Goal: Task Accomplishment & Management: Manage account settings

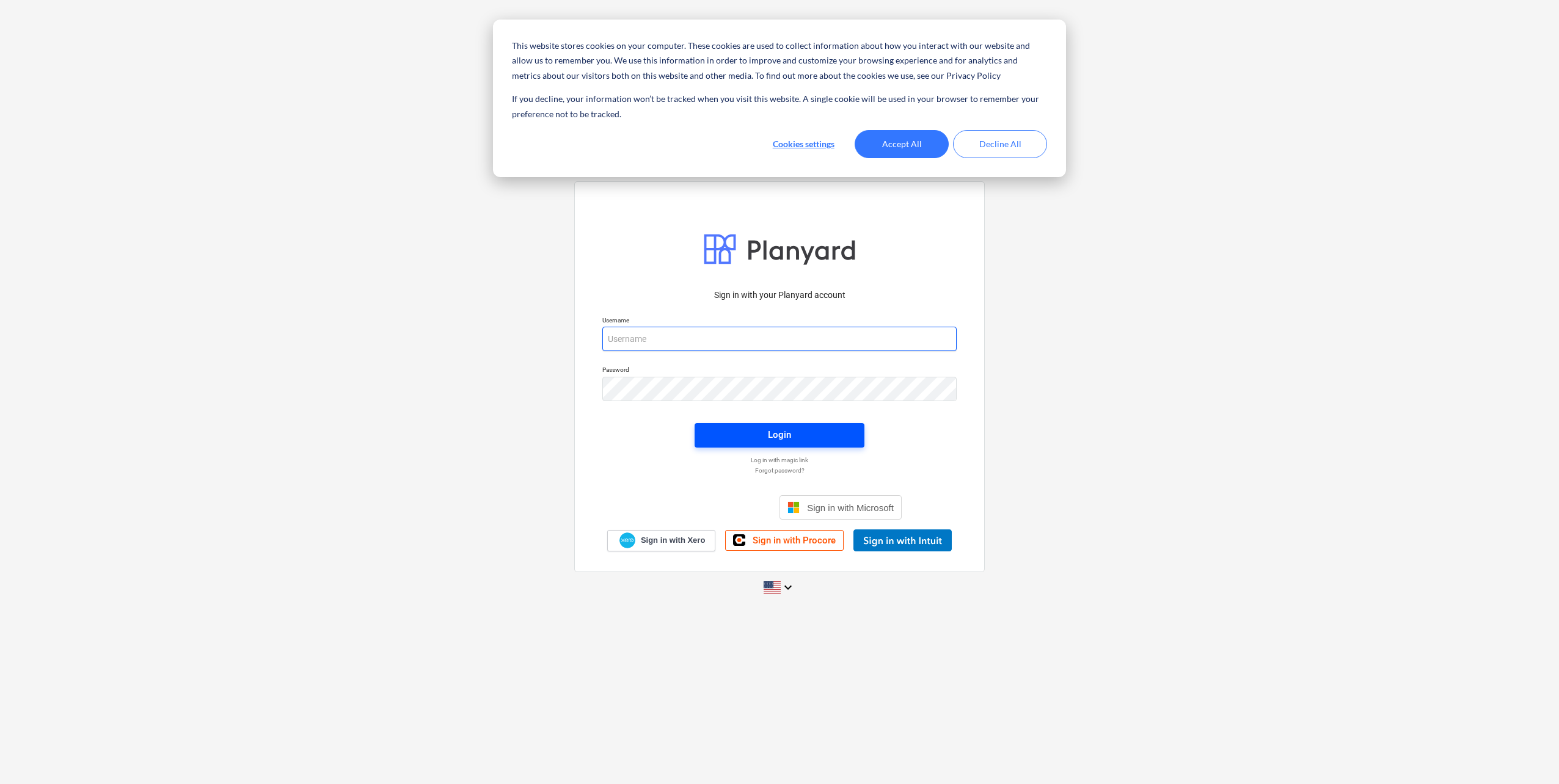
type input "[EMAIL_ADDRESS][DOMAIN_NAME]"
click at [815, 436] on span "Login" at bounding box center [779, 434] width 140 height 16
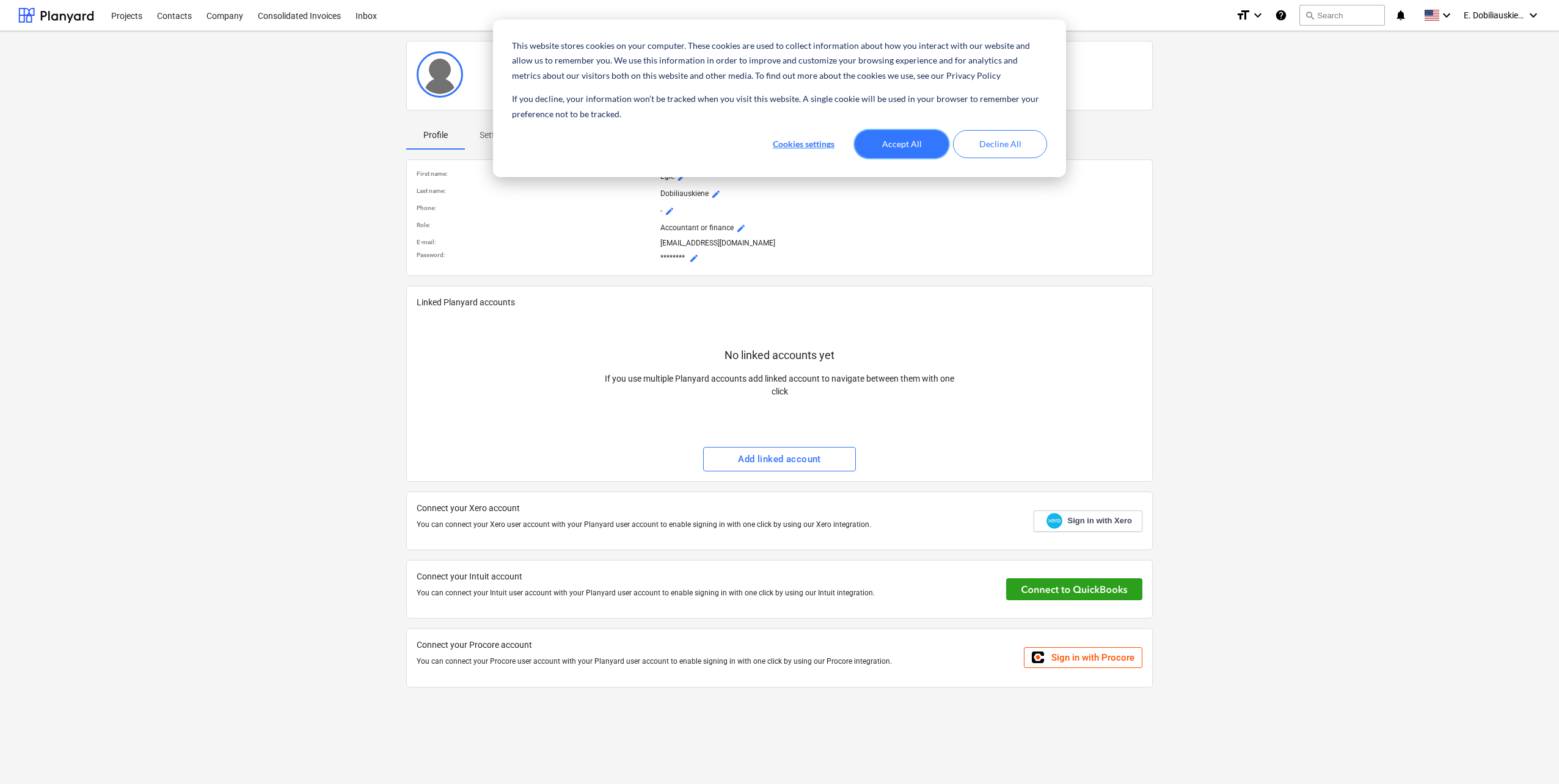
click at [921, 140] on button "Accept All" at bounding box center [901, 144] width 94 height 28
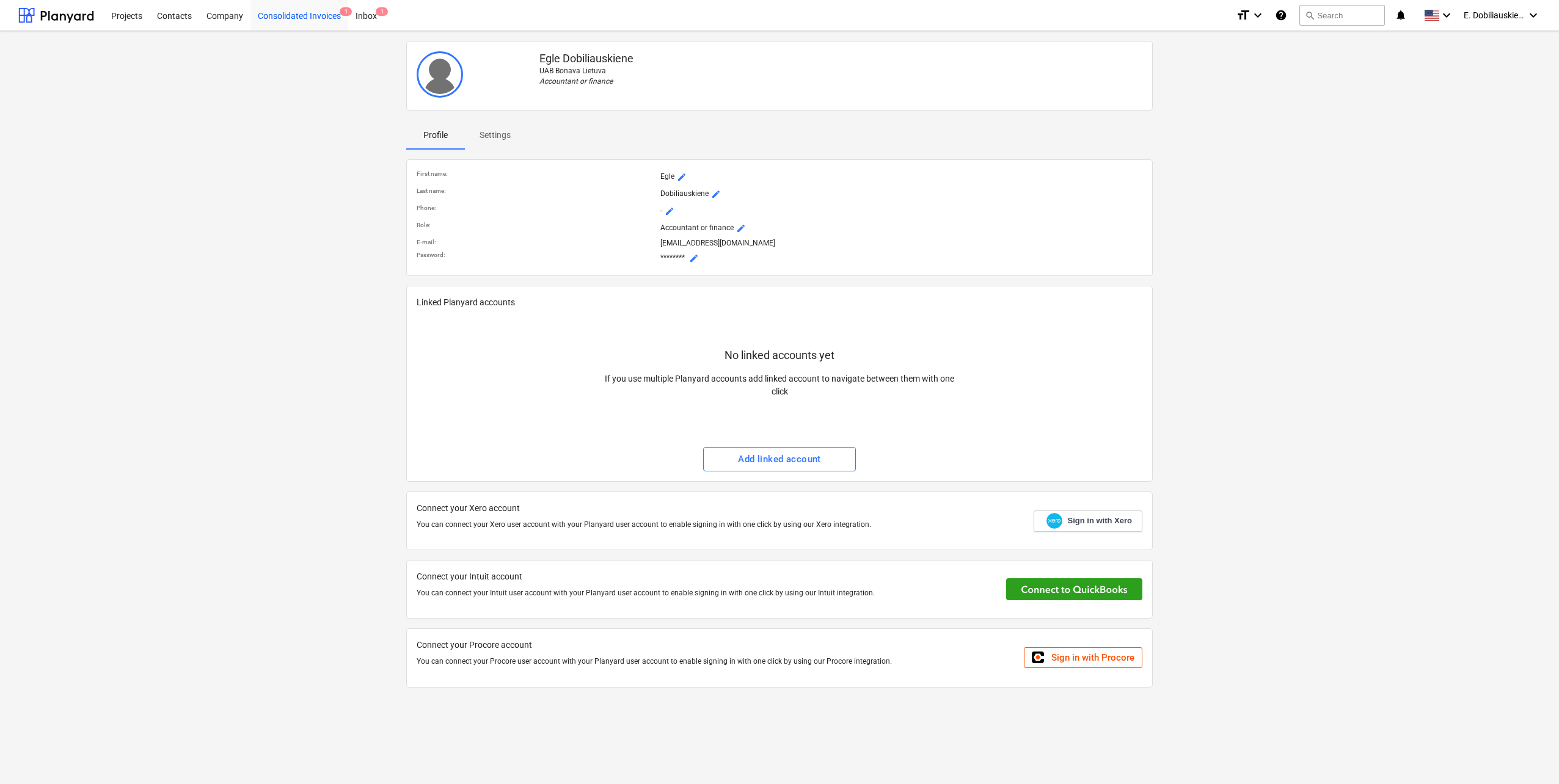
click at [321, 16] on div "Consolidated Invoices 1" at bounding box center [299, 15] width 98 height 31
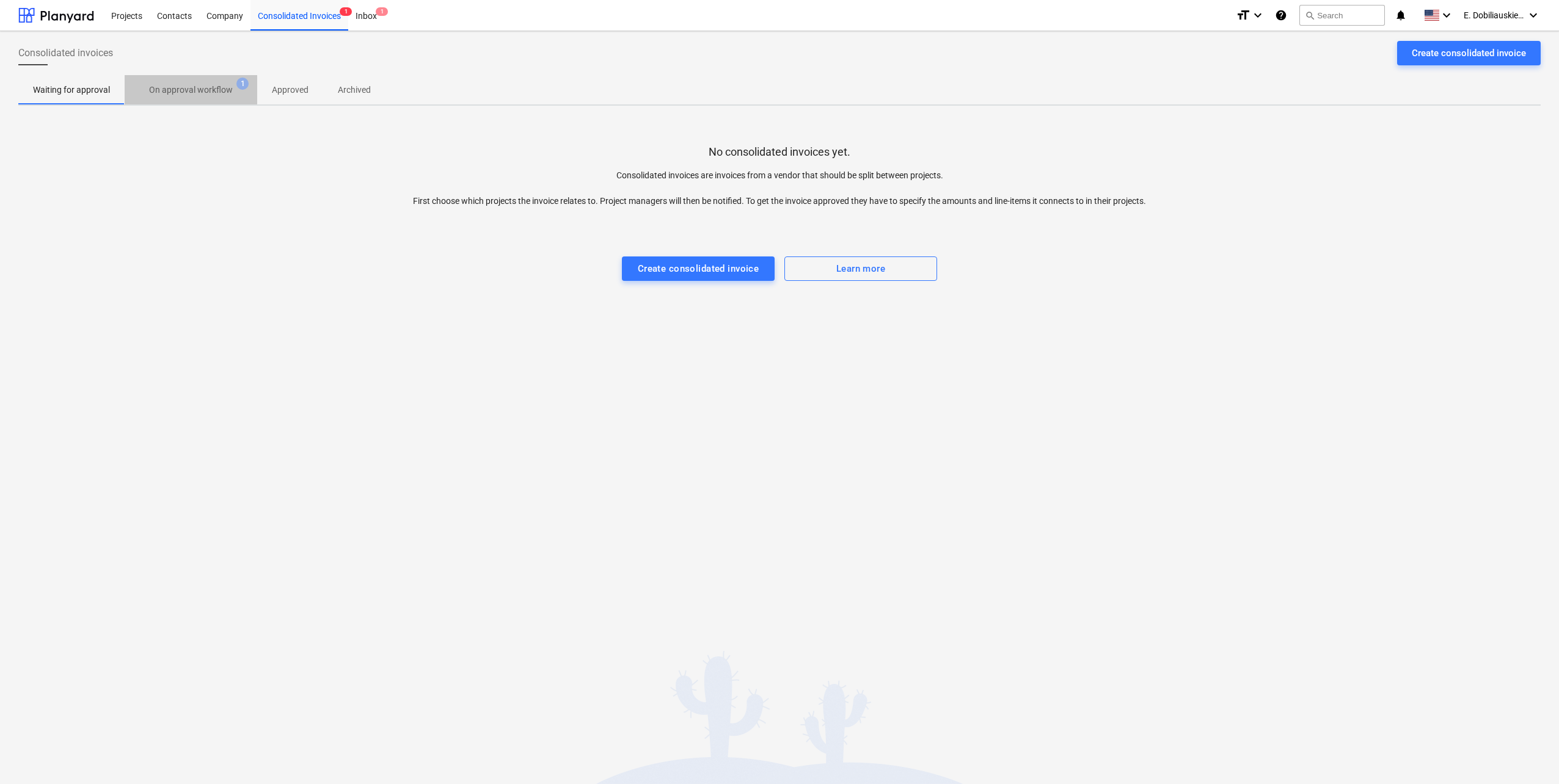
click at [213, 91] on p "On approval workflow" at bounding box center [190, 90] width 84 height 13
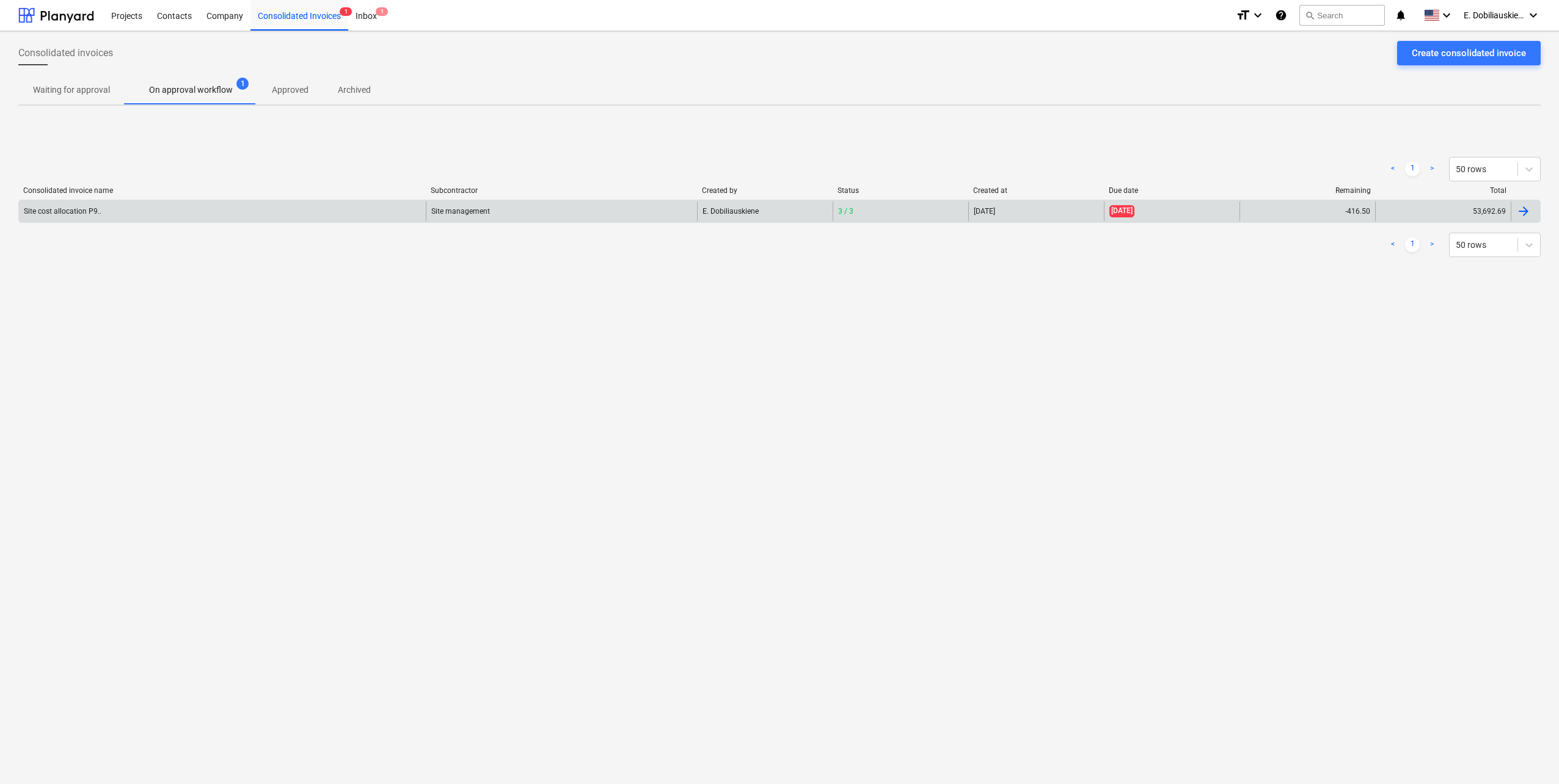
click at [365, 205] on div "Site cost allocation P9.." at bounding box center [222, 211] width 407 height 19
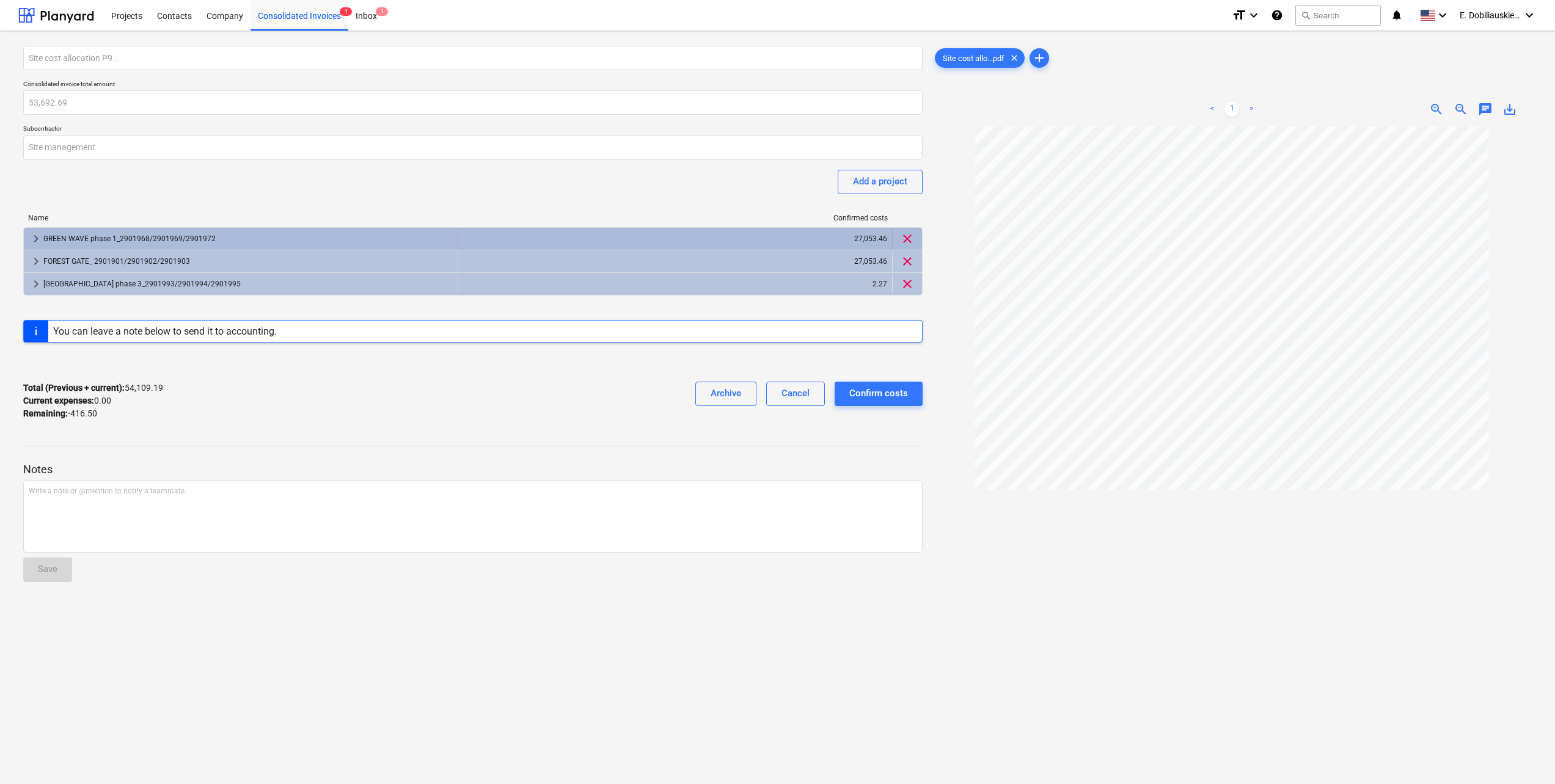
click at [217, 238] on div "GREEN WAVE phase 1_2901968/2901969/2901972" at bounding box center [248, 239] width 409 height 19
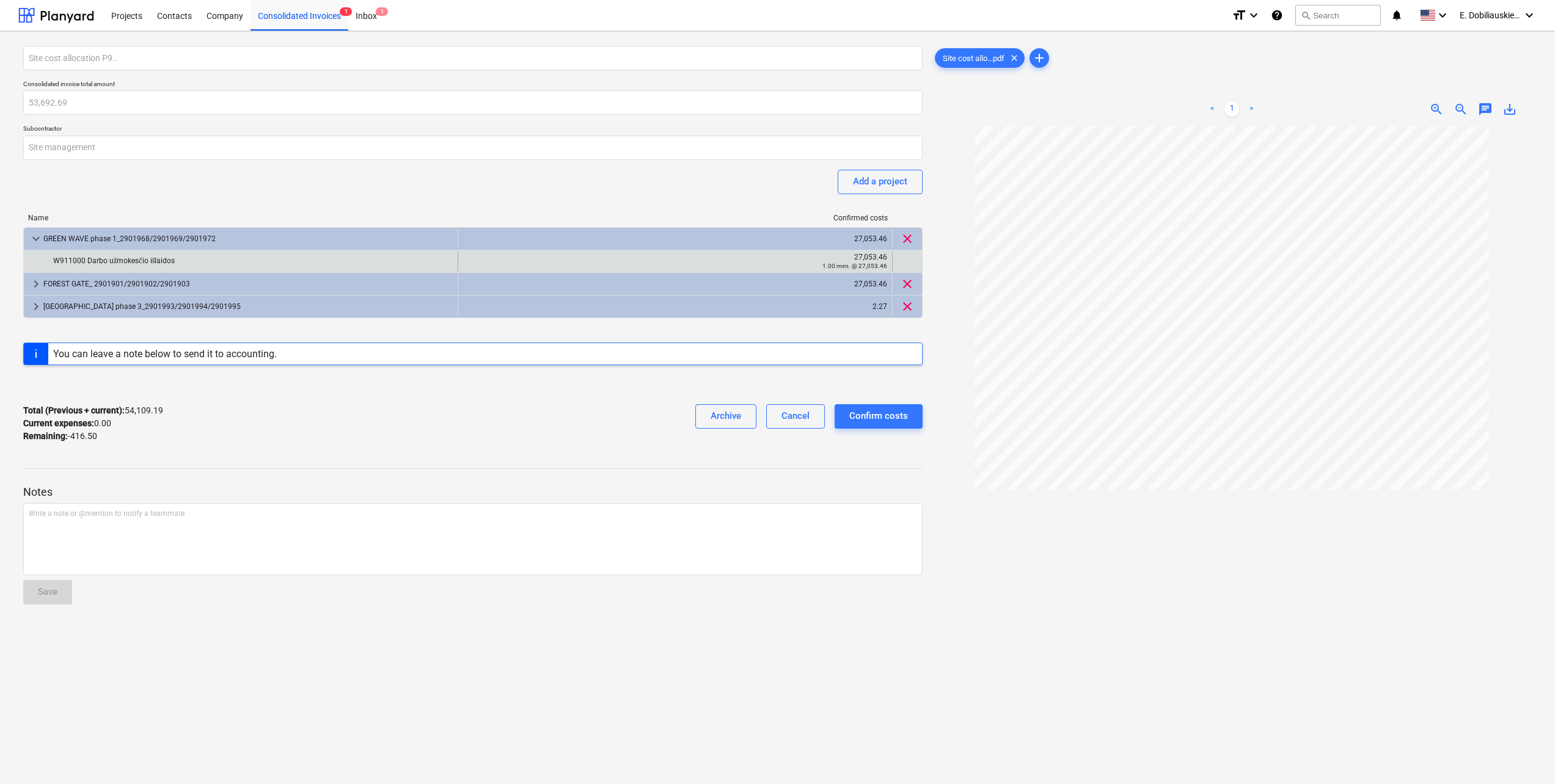
click at [856, 260] on div "27,053.46" at bounding box center [675, 257] width 424 height 8
click at [885, 251] on div "W911000 Darbo užmokesčio išlaidos 27,053.46 1.00 mėn. @ 27,053.46" at bounding box center [473, 262] width 898 height 22
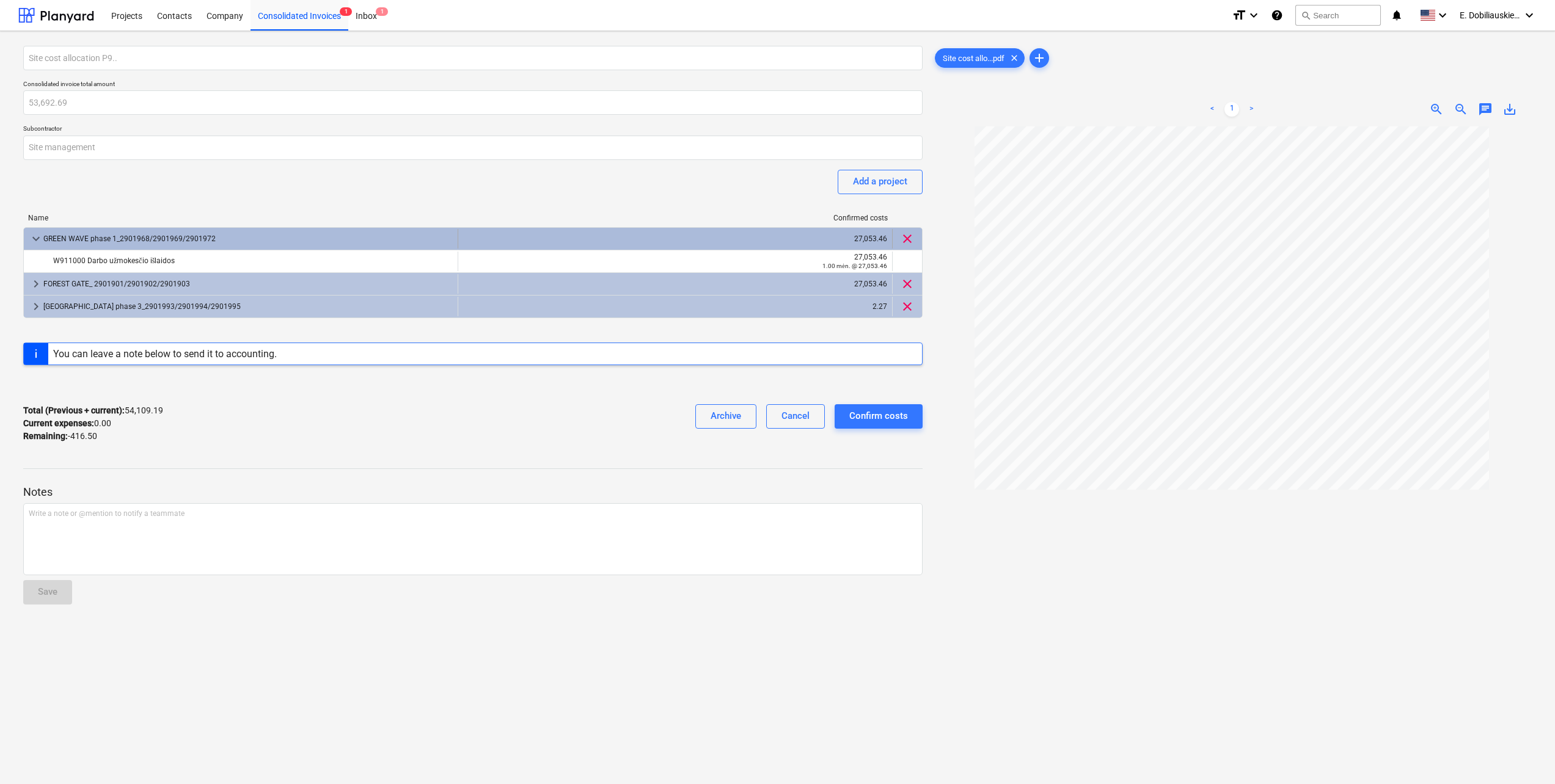
click at [869, 234] on div "27,053.46" at bounding box center [675, 239] width 424 height 19
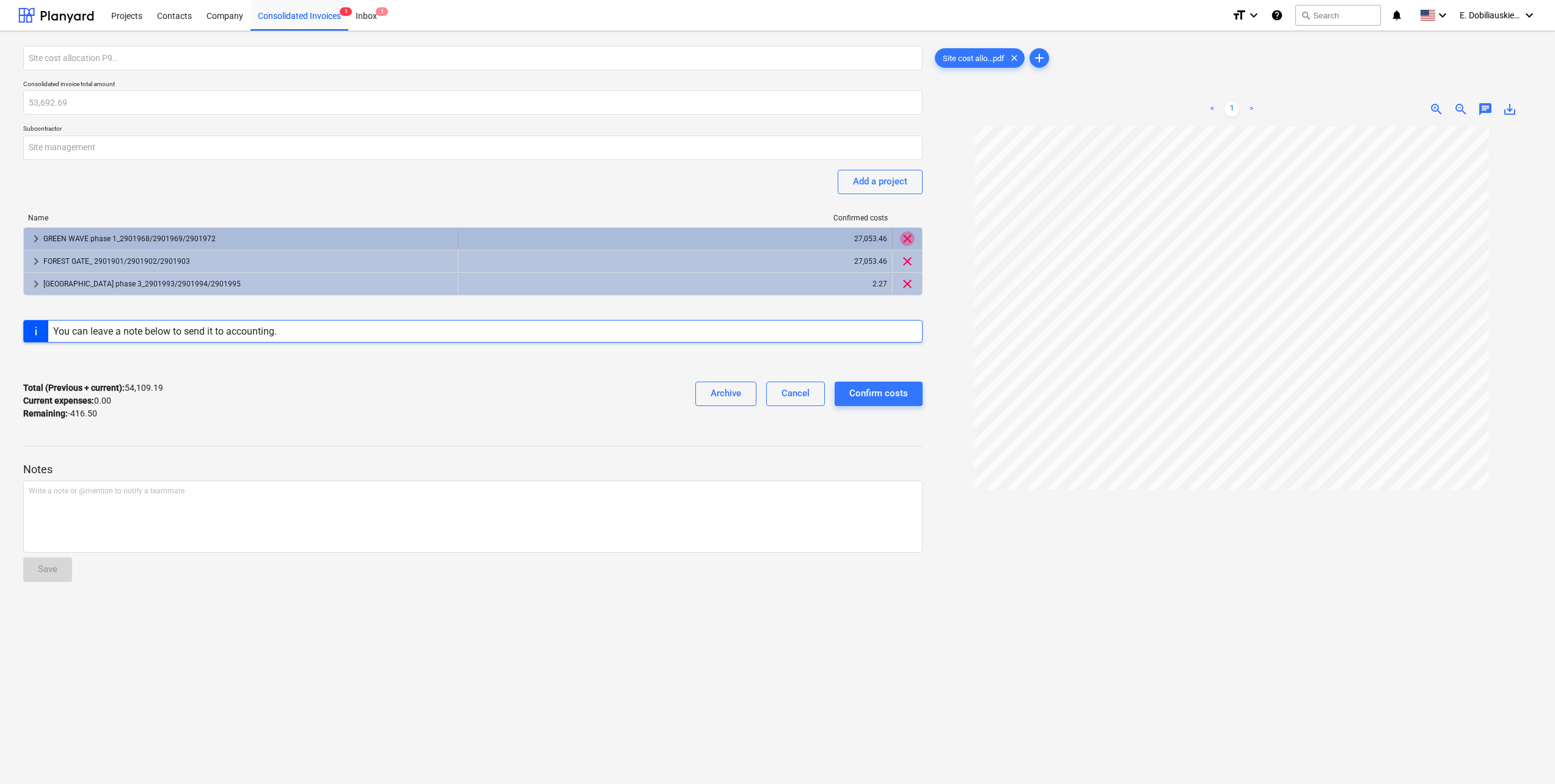
click at [909, 237] on span "clear" at bounding box center [907, 239] width 15 height 15
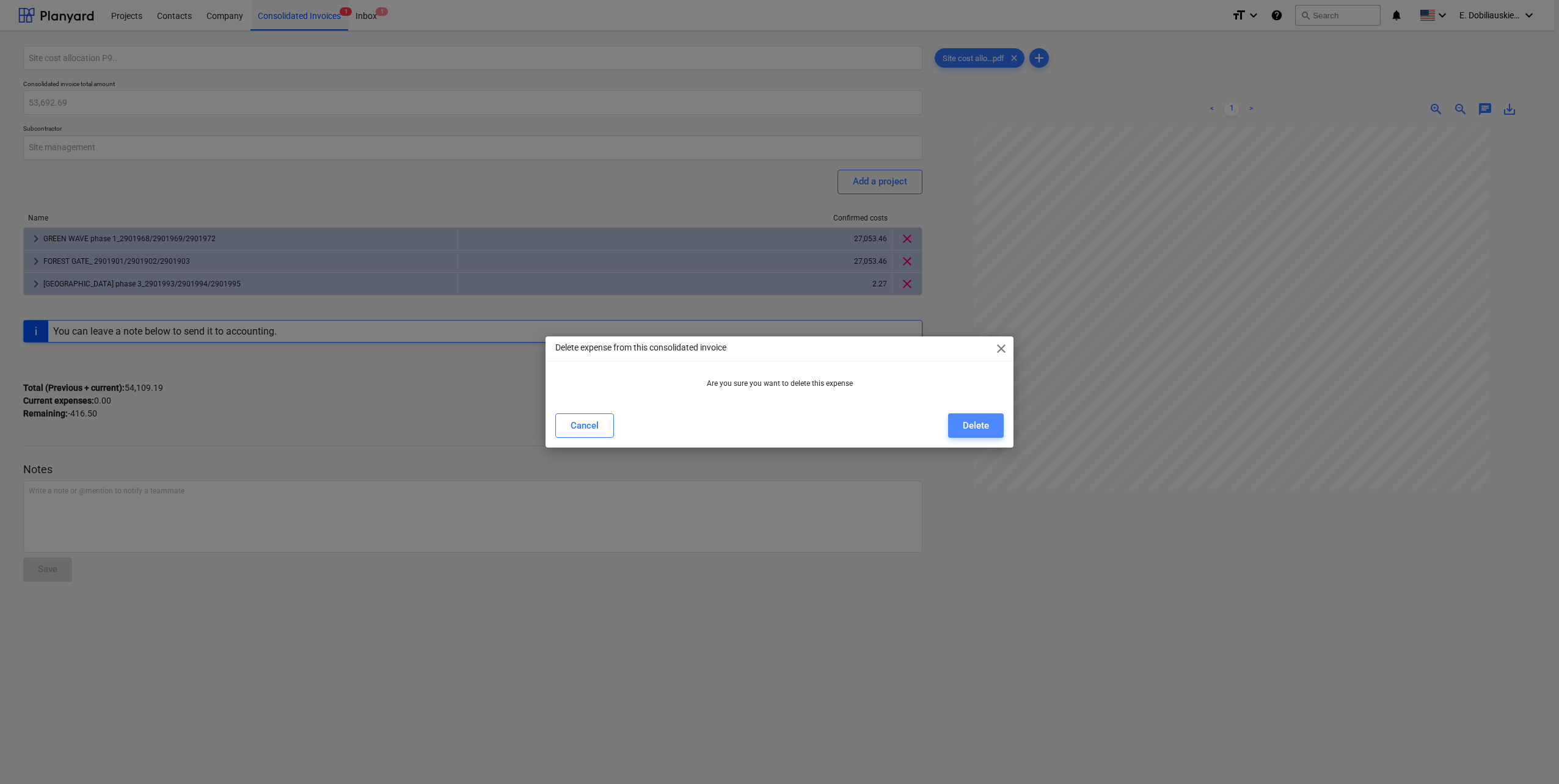
click at [974, 432] on div "Delete" at bounding box center [976, 425] width 27 height 16
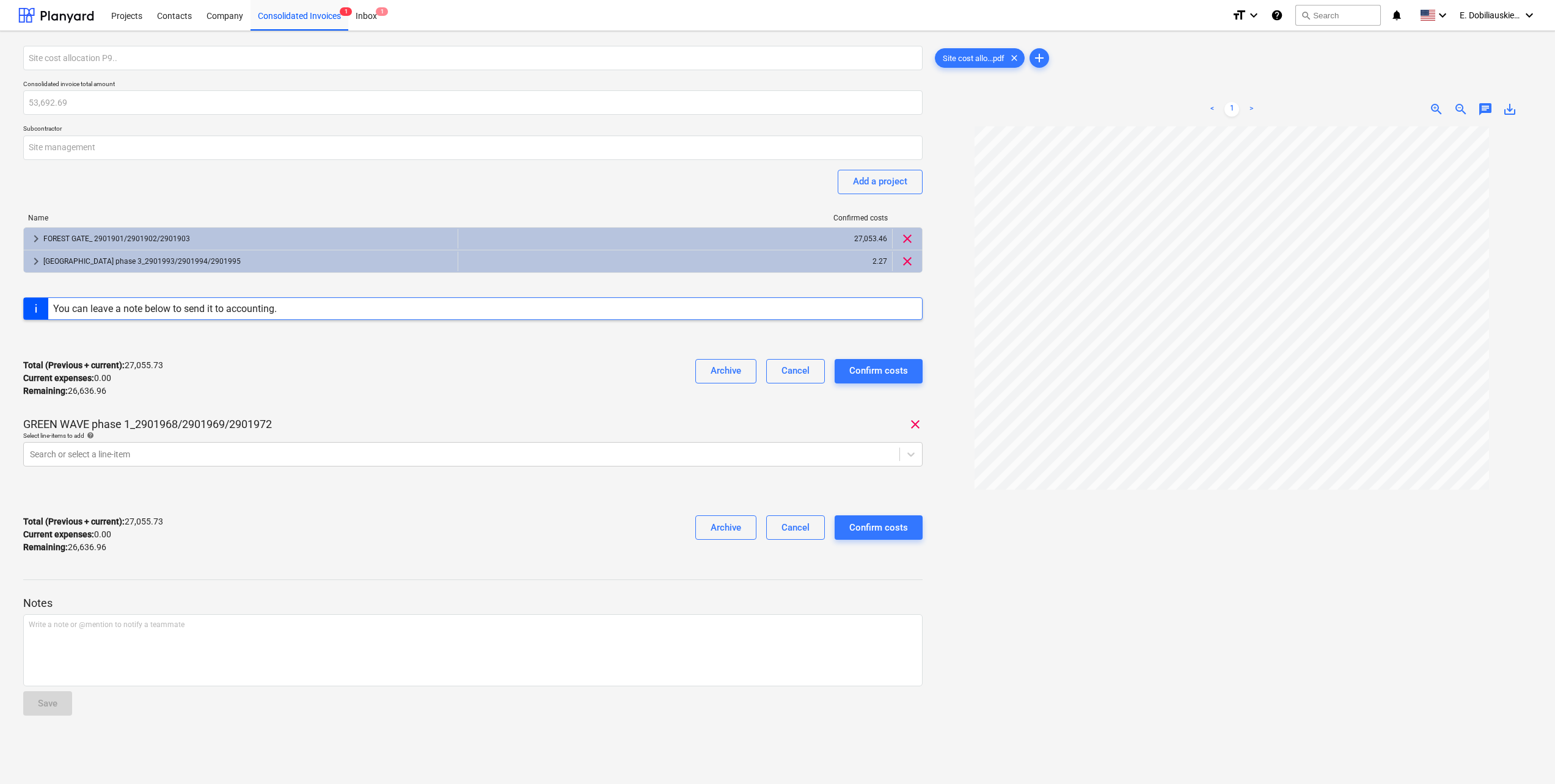
click at [258, 555] on div "Total (Previous + current) : 27,055.73 Current expenses : 0.00 Remaining : 26,6…" at bounding box center [473, 535] width 900 height 58
